Goal: Information Seeking & Learning: Learn about a topic

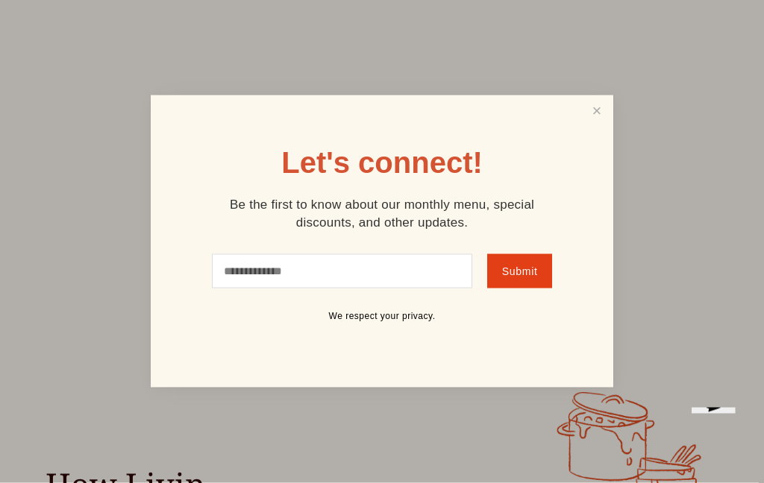
scroll to position [178, 0]
click at [594, 125] on link "Close" at bounding box center [597, 112] width 28 height 28
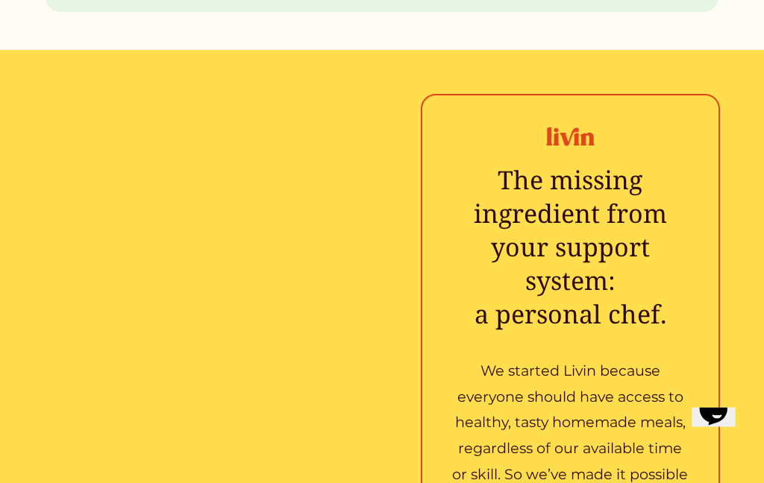
scroll to position [1854, 0]
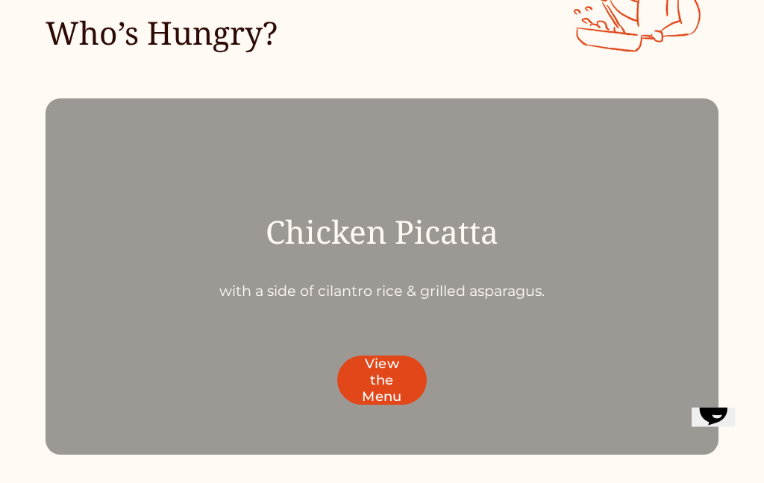
scroll to position [4097, 0]
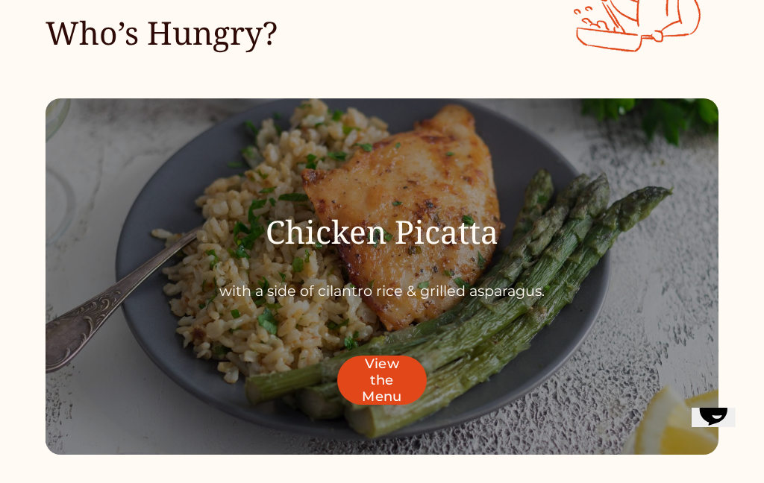
click at [389, 356] on link "View the Menu" at bounding box center [382, 380] width 90 height 49
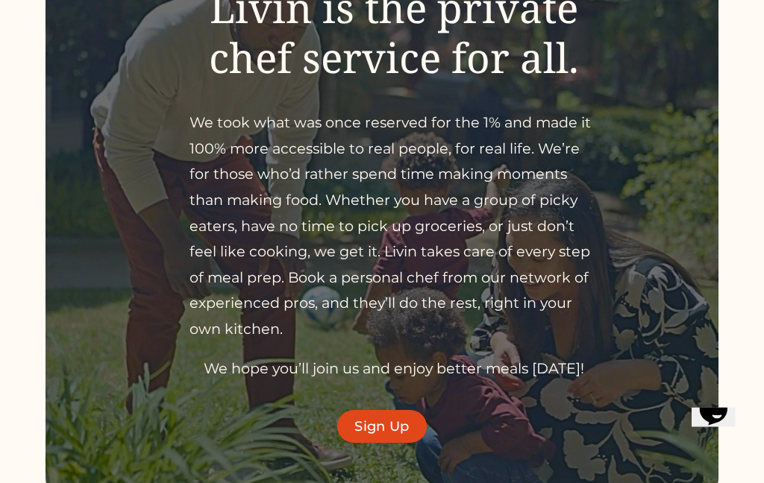
scroll to position [226, 0]
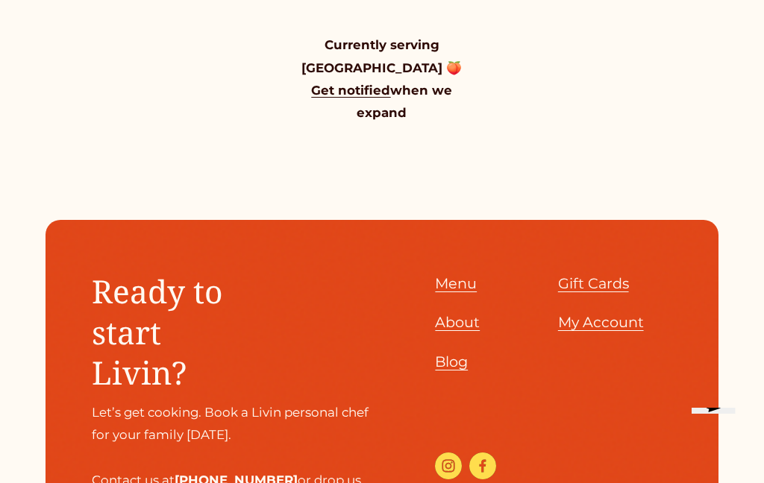
scroll to position [1496, 0]
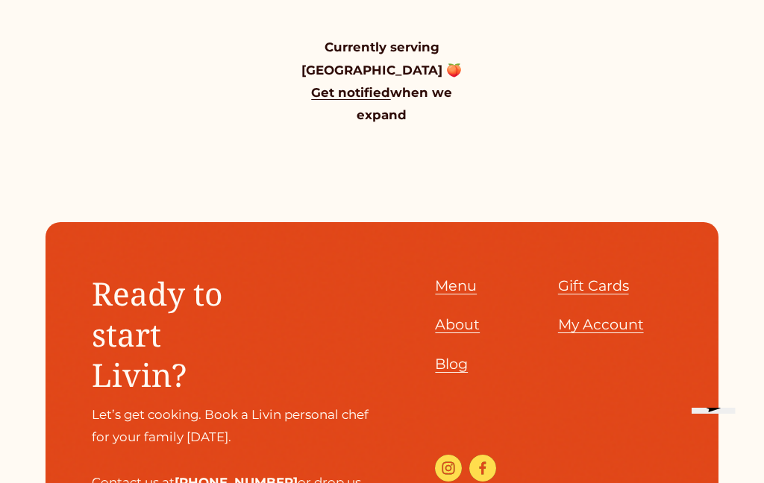
click at [471, 277] on span "Menu" at bounding box center [456, 286] width 42 height 18
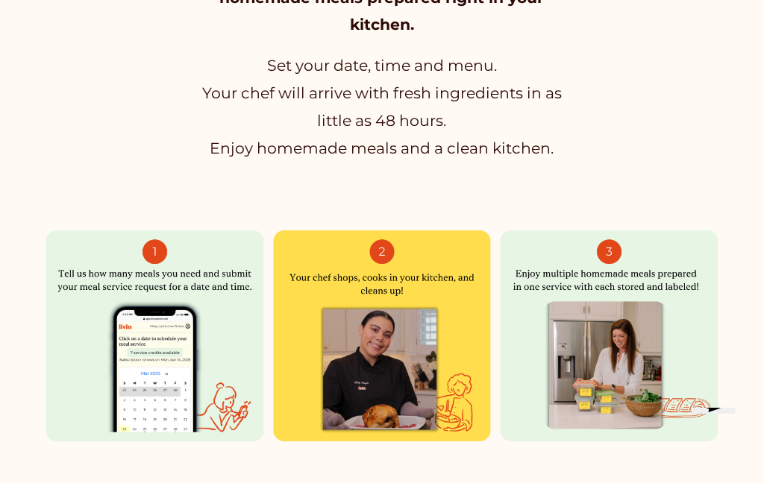
scroll to position [863, 0]
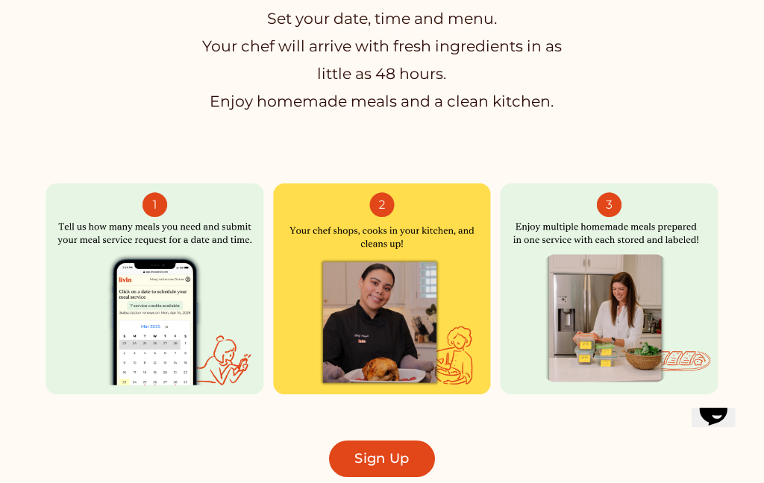
click at [102, 430] on div "We match you with a chef for healthy, homemade meals prepared right in your kit…" at bounding box center [382, 194] width 764 height 568
click at [597, 201] on div at bounding box center [609, 289] width 219 height 241
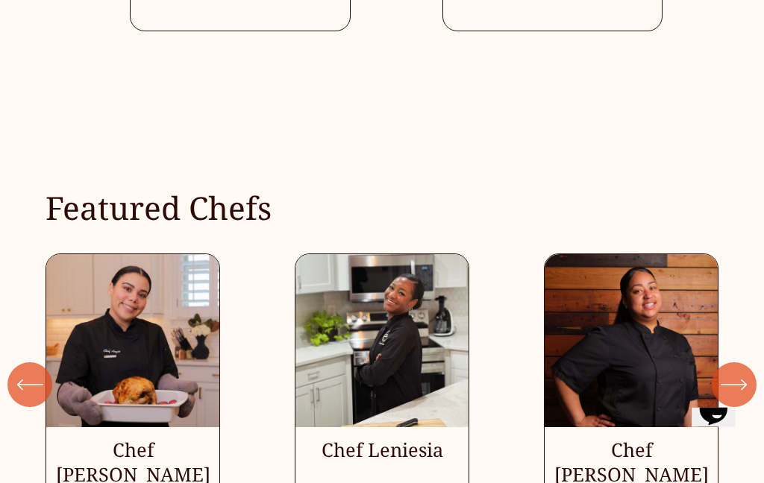
scroll to position [3431, 0]
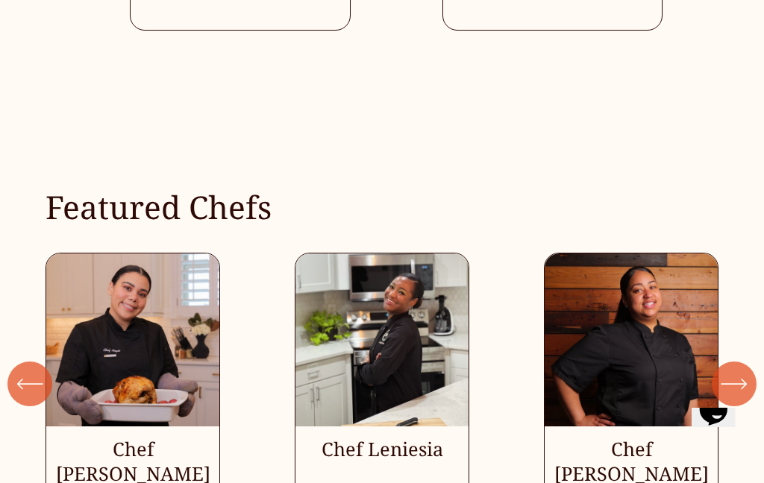
click at [733, 371] on icon "\a \a \a Next\a \a" at bounding box center [734, 384] width 27 height 27
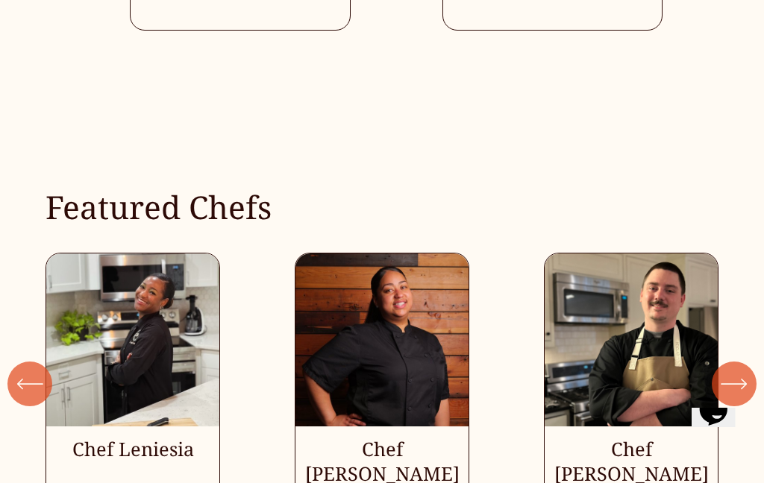
click at [738, 371] on icon "\a \a \a Next\a \a" at bounding box center [734, 384] width 27 height 27
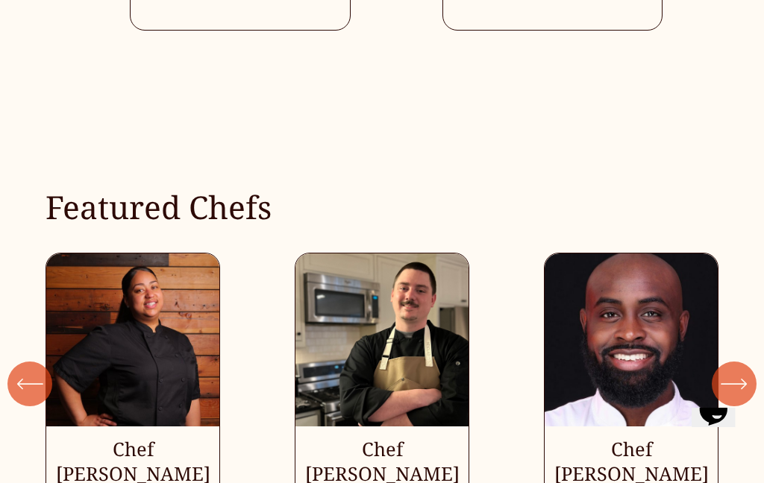
click at [732, 371] on icon "\a \a \a Next\a \a" at bounding box center [734, 384] width 27 height 27
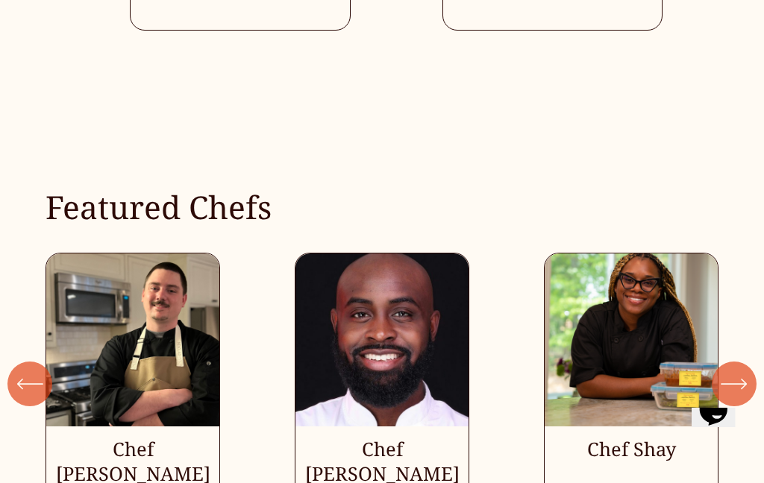
click at [732, 384] on icon "\a \a \a Next\a \a" at bounding box center [733, 384] width 24 height 0
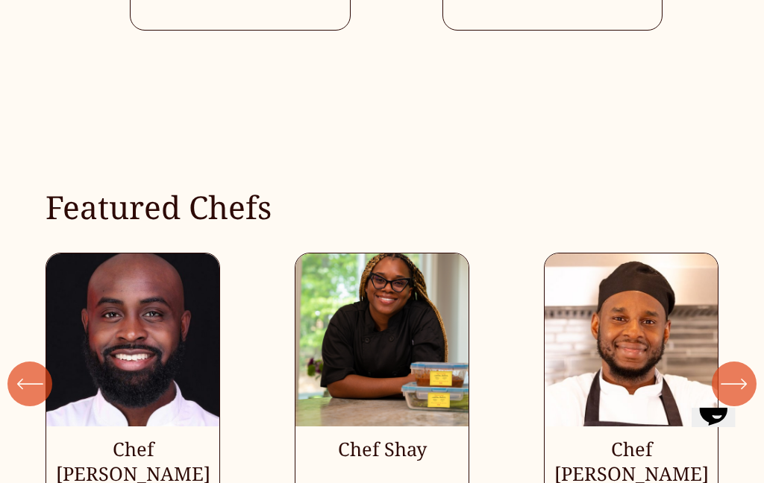
click at [740, 371] on icon "\a \a \a Next\a \a" at bounding box center [734, 384] width 27 height 27
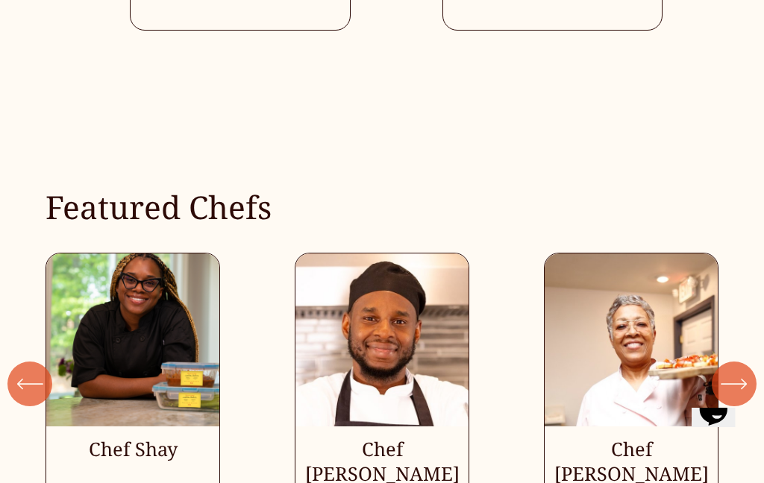
click at [732, 384] on icon "\a \a \a Next\a \a" at bounding box center [733, 384] width 24 height 0
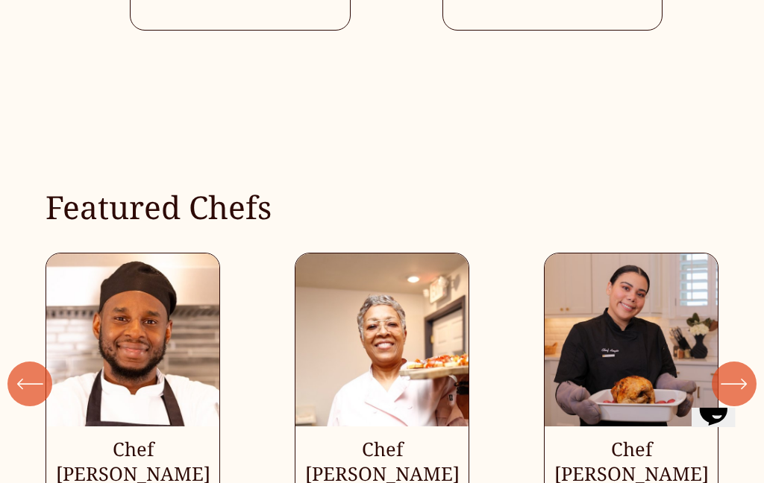
click at [734, 371] on icon "\a \a \a Next\a \a" at bounding box center [734, 384] width 27 height 27
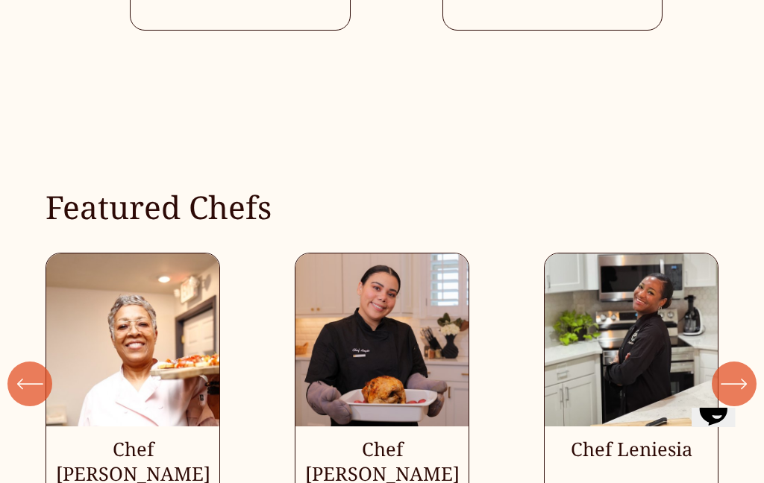
click at [733, 371] on icon "\a \a \a Next\a \a" at bounding box center [734, 384] width 27 height 27
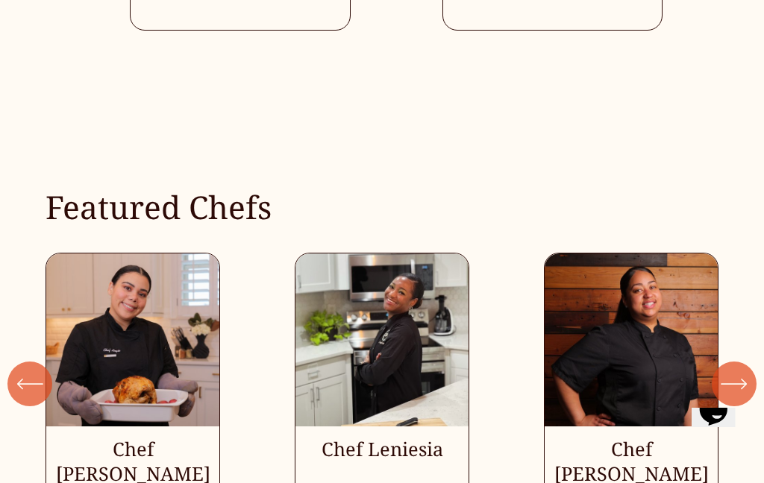
click at [733, 371] on icon "\a \a \a Next\a \a" at bounding box center [734, 384] width 27 height 27
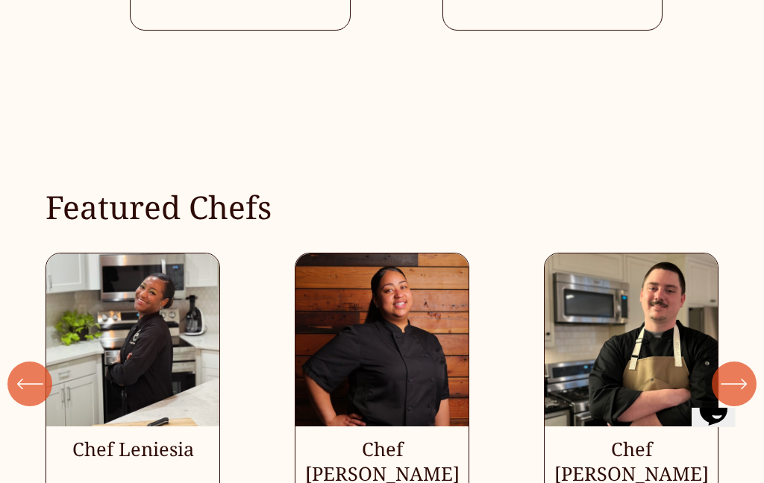
click at [737, 371] on icon "\a \a \a Next\a \a" at bounding box center [734, 384] width 27 height 27
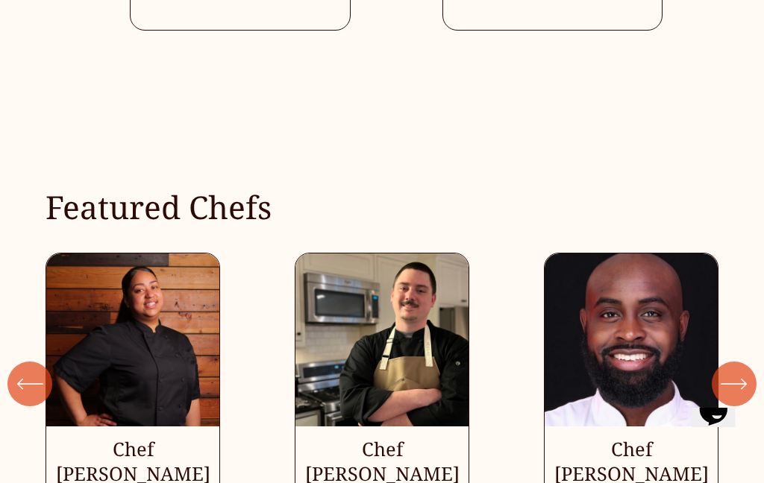
click at [730, 371] on icon "\a \a \a Next\a \a" at bounding box center [734, 384] width 27 height 27
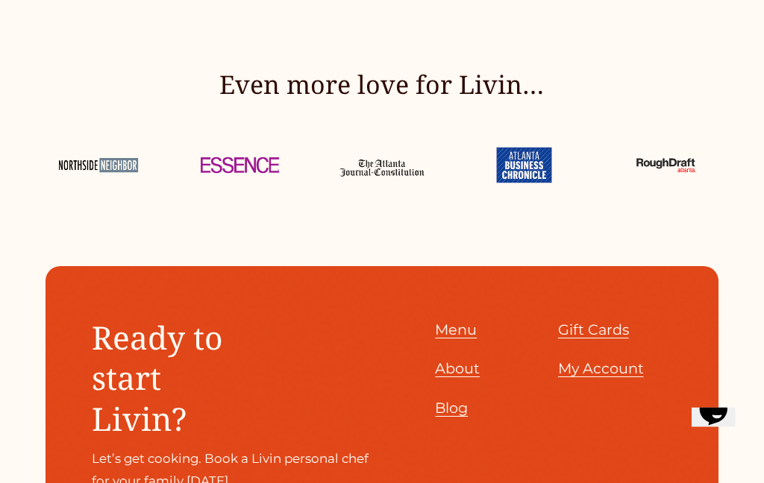
scroll to position [5381, 0]
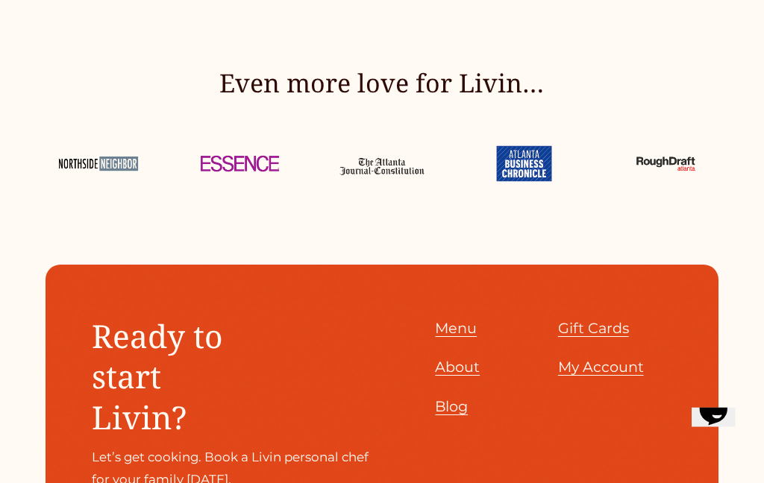
click at [451, 320] on span "Menu" at bounding box center [456, 329] width 42 height 18
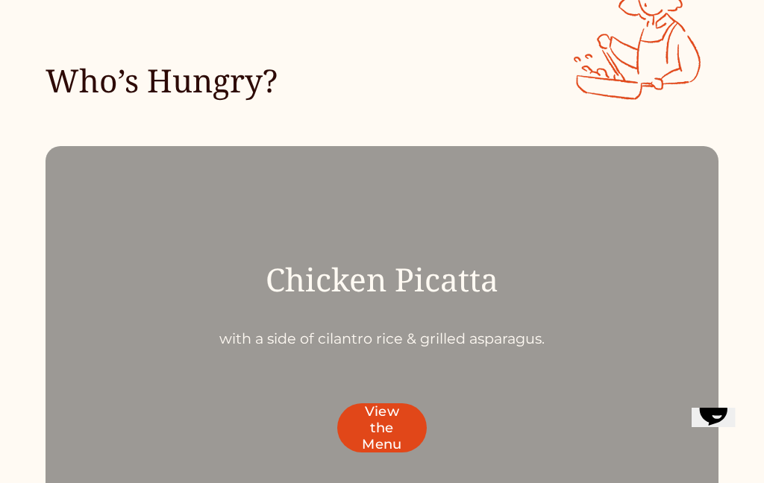
scroll to position [4048, 0]
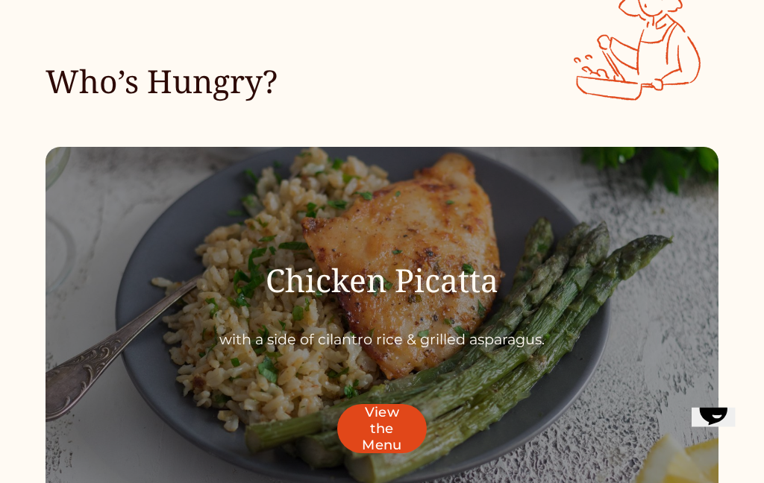
click at [383, 405] on link "View the Menu" at bounding box center [382, 429] width 90 height 49
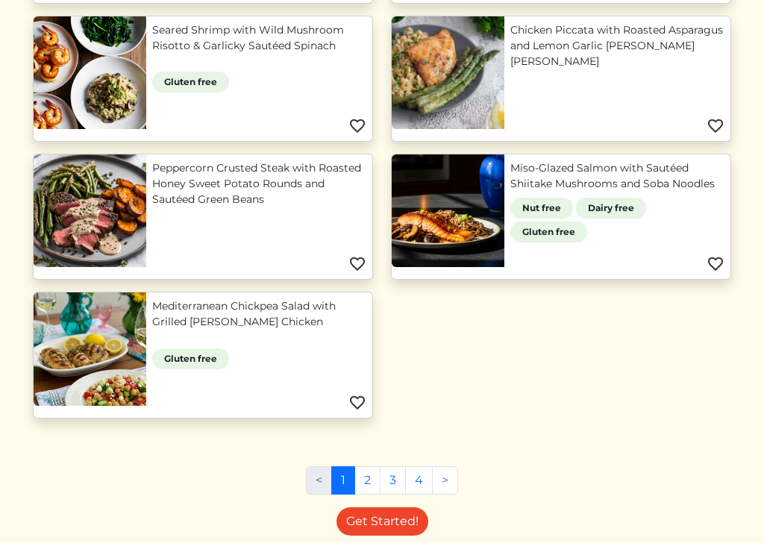
scroll to position [1009, 0]
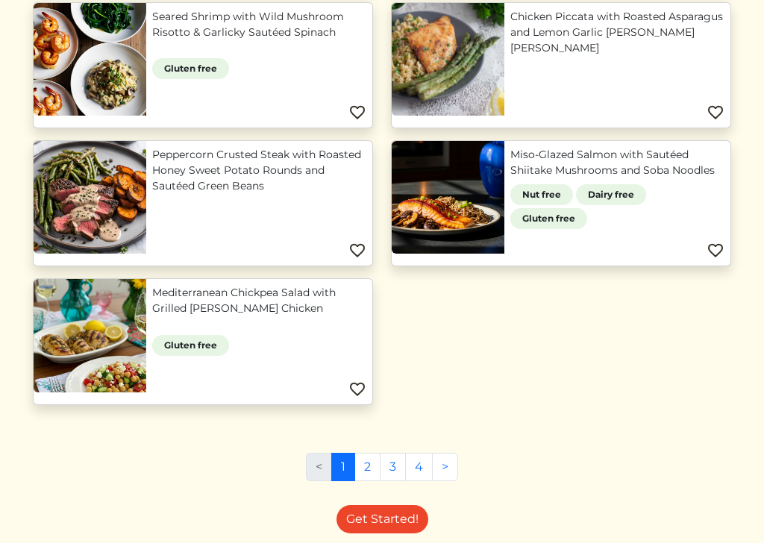
click at [371, 468] on link "2" at bounding box center [367, 482] width 26 height 28
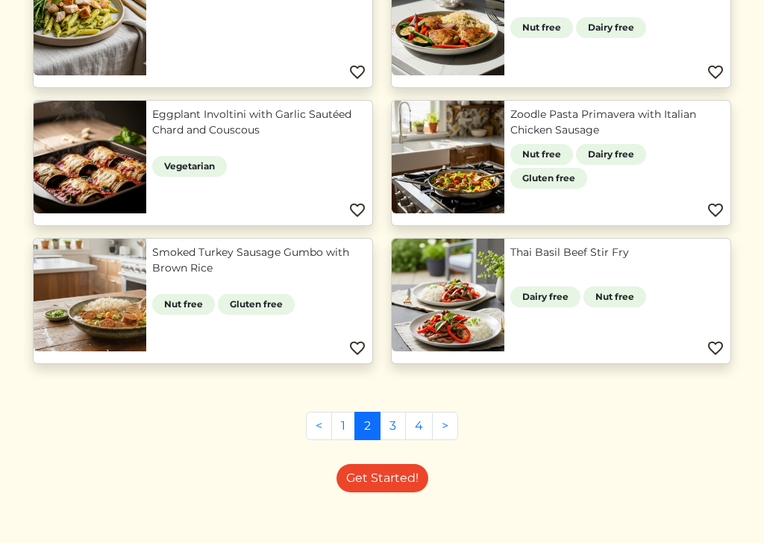
scroll to position [497, 0]
click at [395, 427] on link "3" at bounding box center [393, 441] width 26 height 28
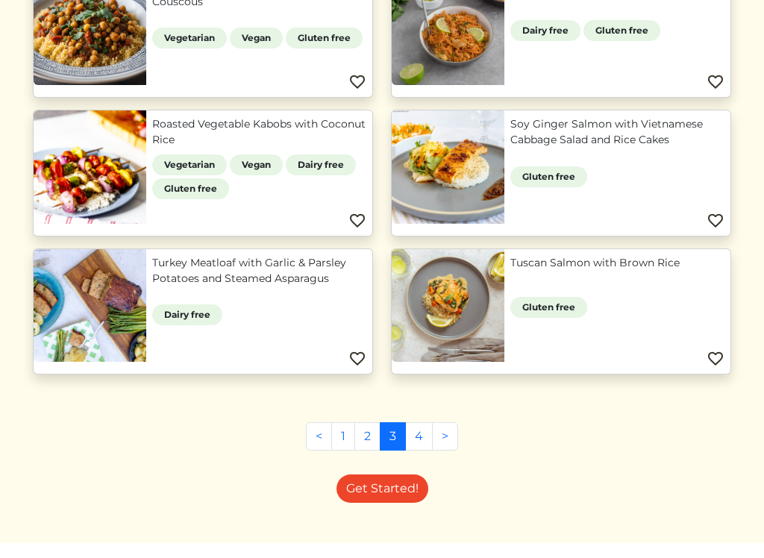
scroll to position [911, 0]
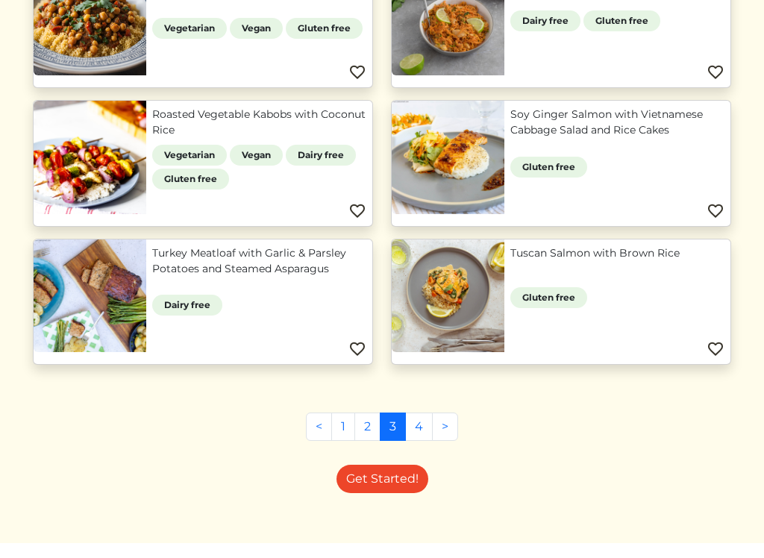
click at [427, 427] on link "4" at bounding box center [419, 441] width 28 height 28
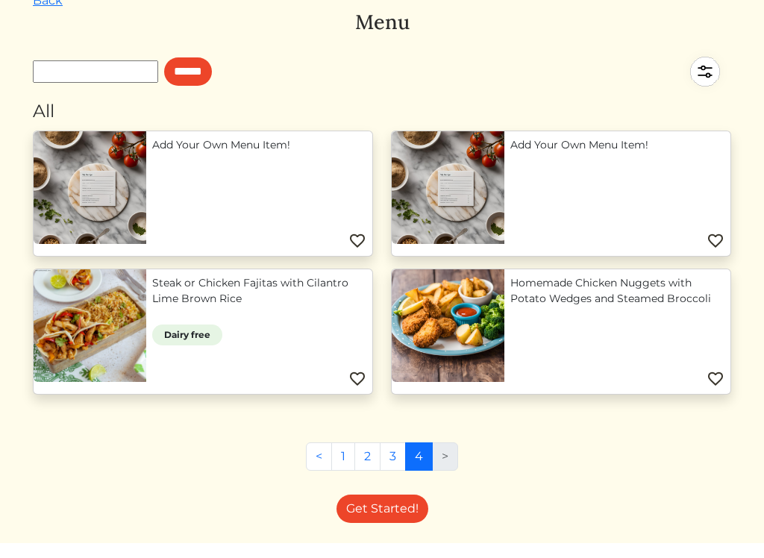
scroll to position [101, 0]
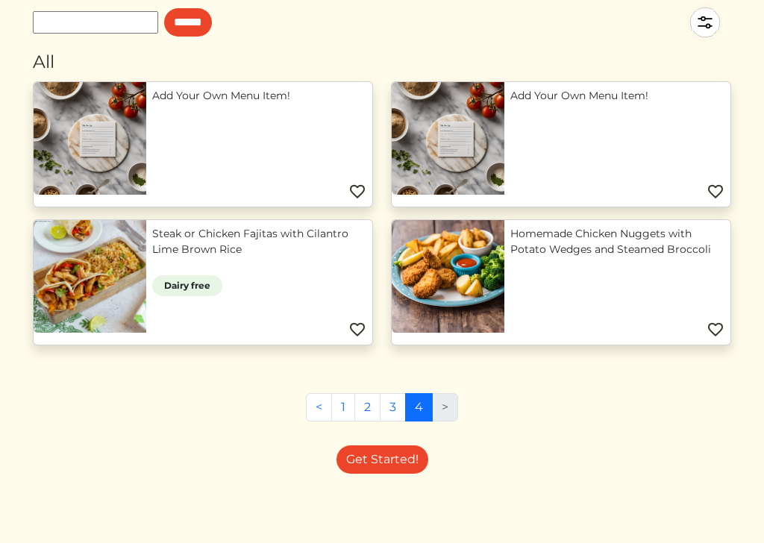
click at [457, 408] on li ">" at bounding box center [445, 422] width 25 height 28
click at [447, 408] on li ">" at bounding box center [445, 422] width 25 height 28
click at [439, 408] on li ">" at bounding box center [445, 422] width 25 height 28
click at [445, 412] on li ">" at bounding box center [445, 422] width 25 height 28
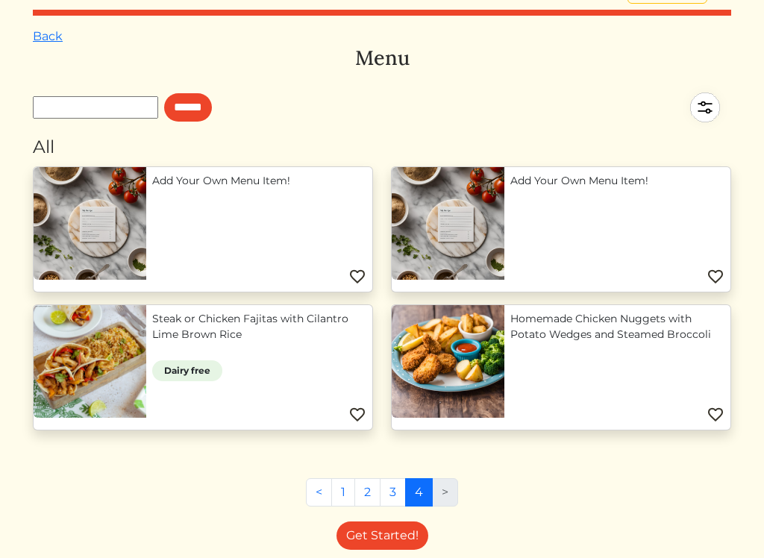
scroll to position [0, 0]
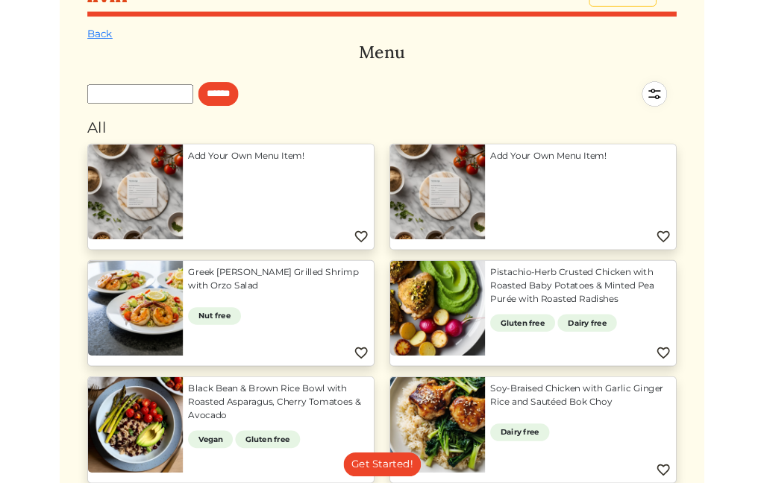
scroll to position [22, 0]
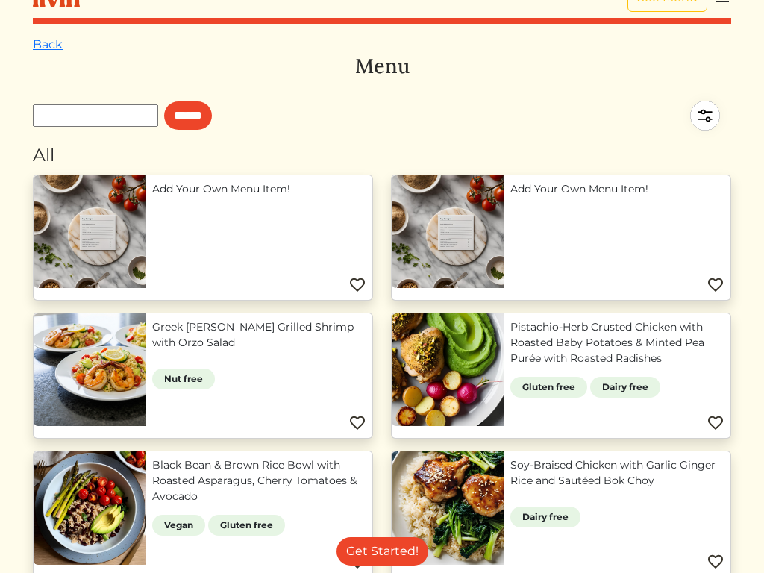
click at [72, 113] on input "text" at bounding box center [95, 115] width 125 height 22
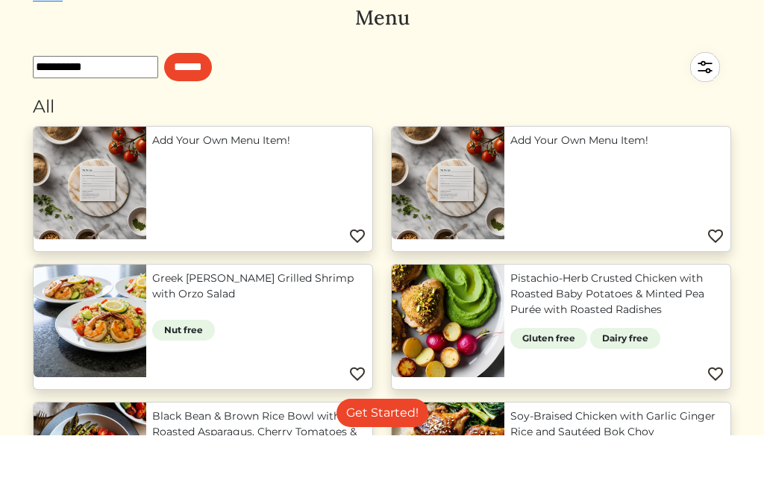
type input "*********"
click at [212, 101] on input "******" at bounding box center [188, 115] width 48 height 28
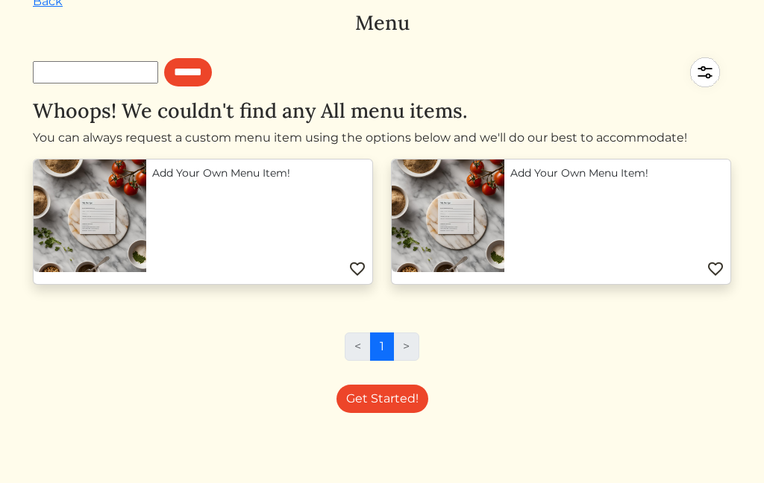
scroll to position [58, 0]
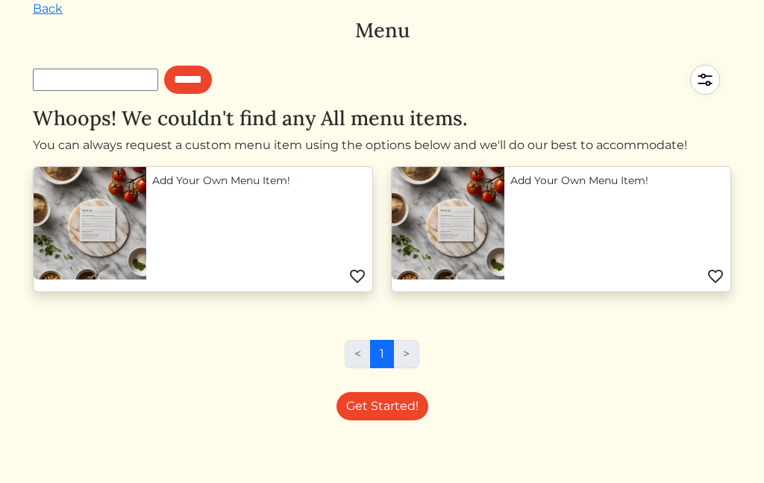
click at [75, 75] on input "text" at bounding box center [95, 80] width 125 height 22
type input "**********"
click at [212, 80] on input "******" at bounding box center [188, 80] width 48 height 28
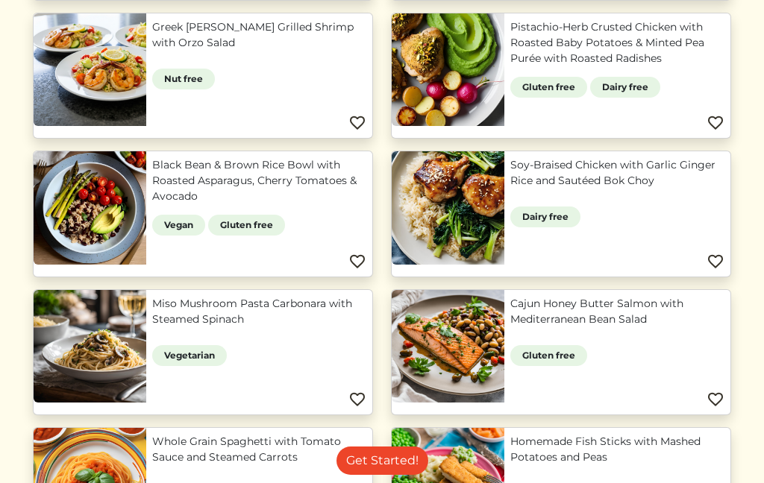
scroll to position [330, 0]
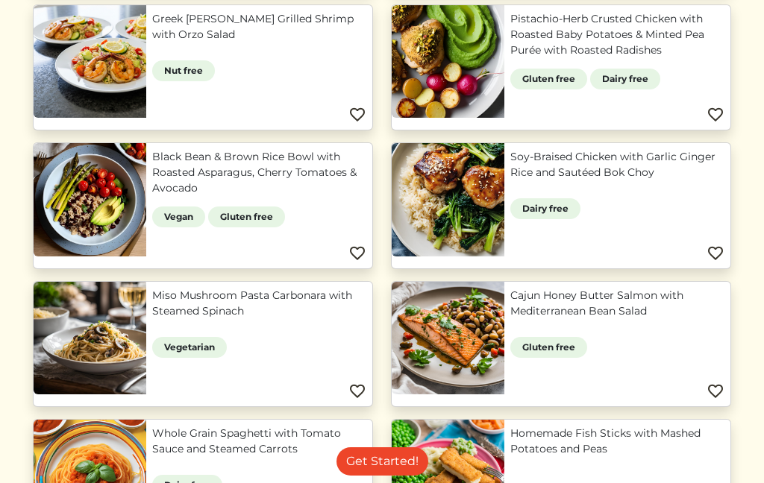
click at [152, 43] on link "Greek [PERSON_NAME] Grilled Shrimp with Orzo Salad" at bounding box center [259, 26] width 214 height 31
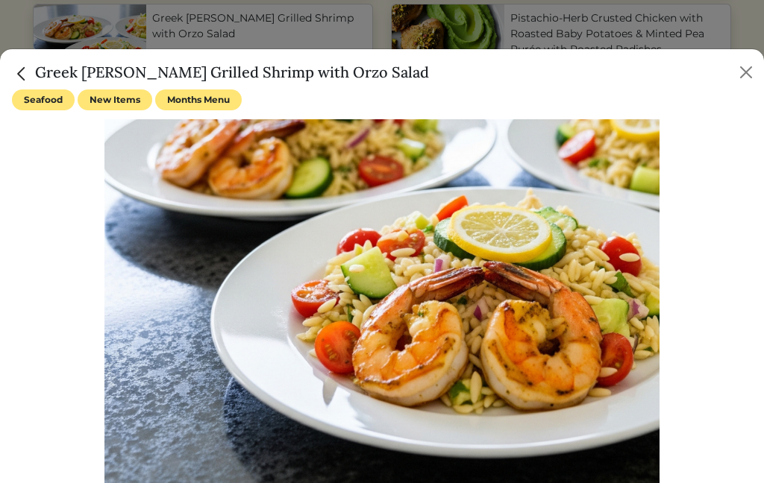
scroll to position [346, 0]
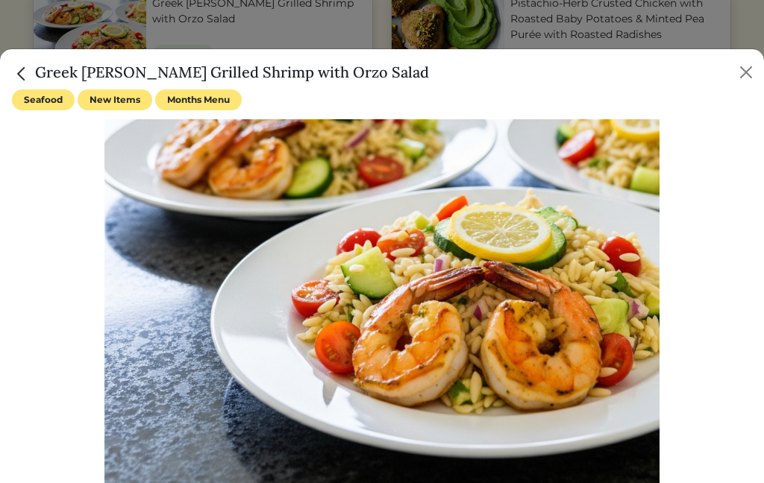
click at [207, 104] on span "Months Menu" at bounding box center [198, 100] width 87 height 21
click at [741, 73] on button "Close" at bounding box center [746, 72] width 24 height 24
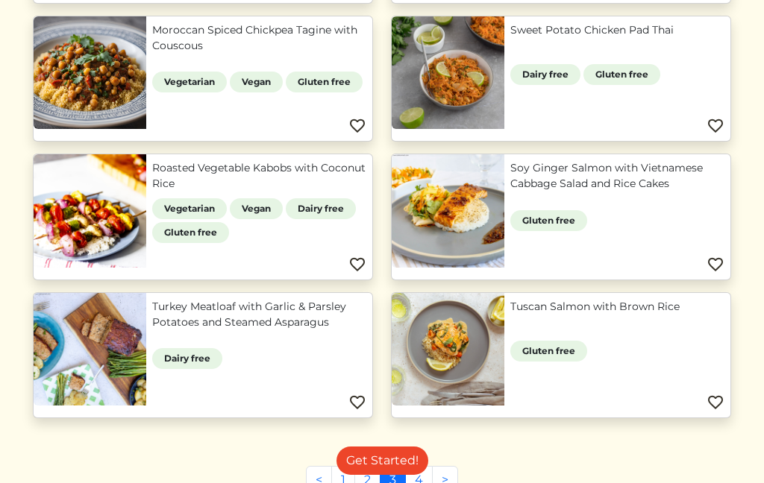
scroll to position [872, 0]
click at [374, 469] on link "2" at bounding box center [367, 480] width 26 height 28
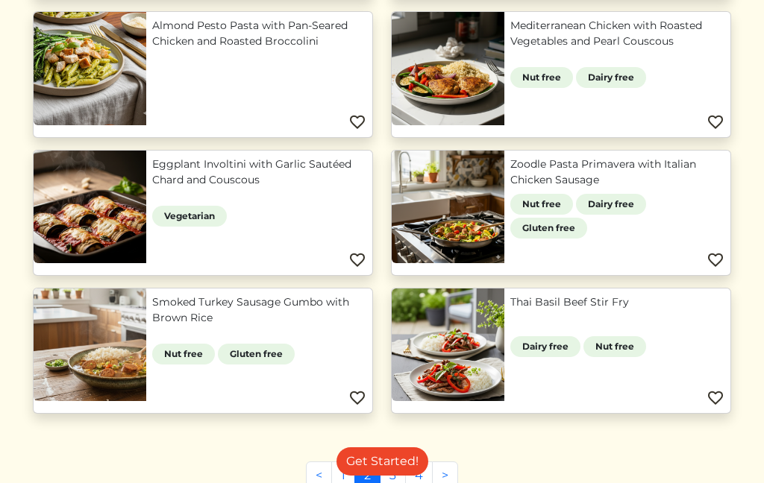
scroll to position [438, 0]
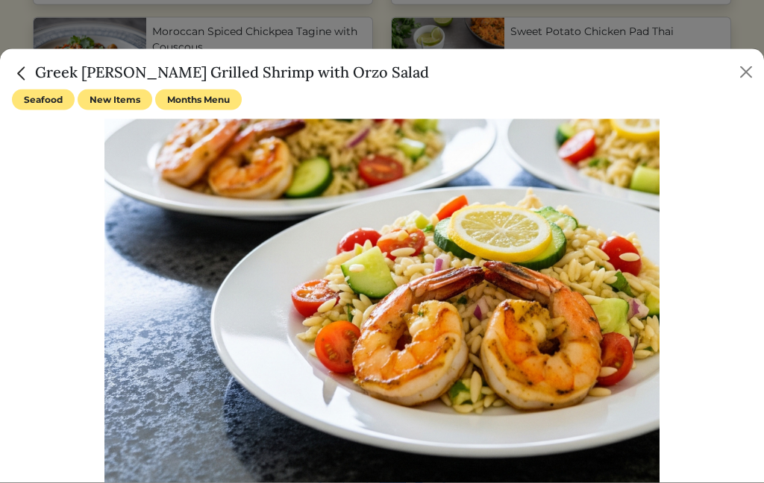
scroll to position [872, 0]
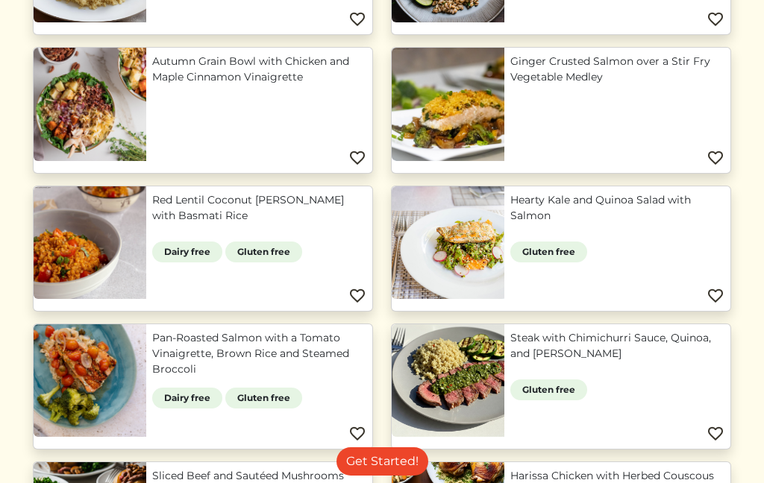
scroll to position [418, 0]
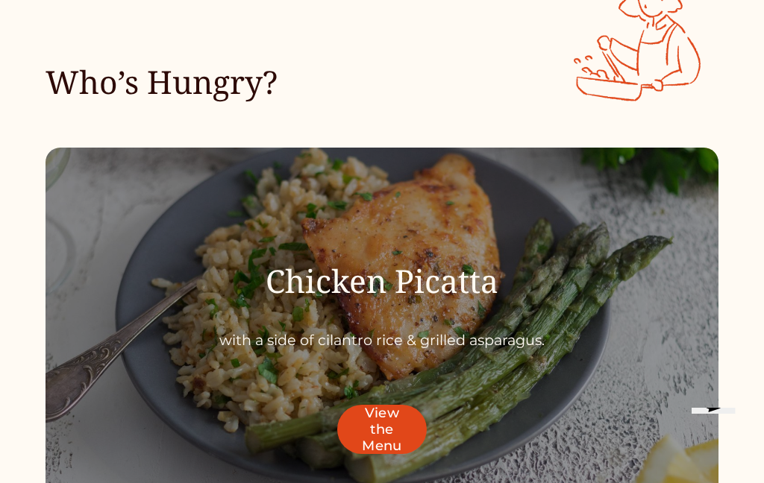
scroll to position [4049, 0]
